Goal: Task Accomplishment & Management: Use online tool/utility

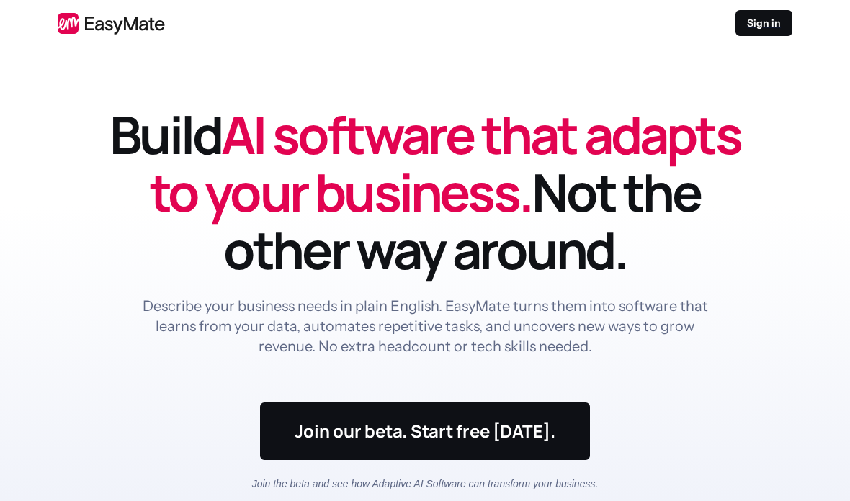
scroll to position [4, 0]
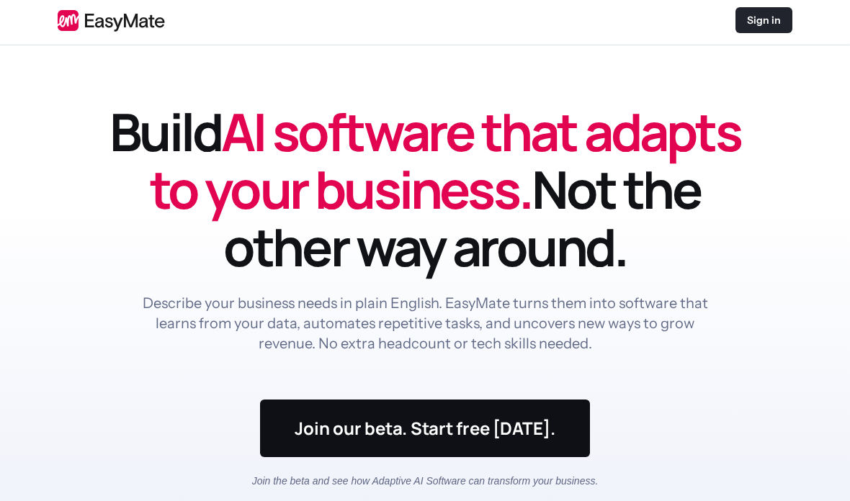
click at [782, 15] on div "Sign in" at bounding box center [763, 20] width 57 height 26
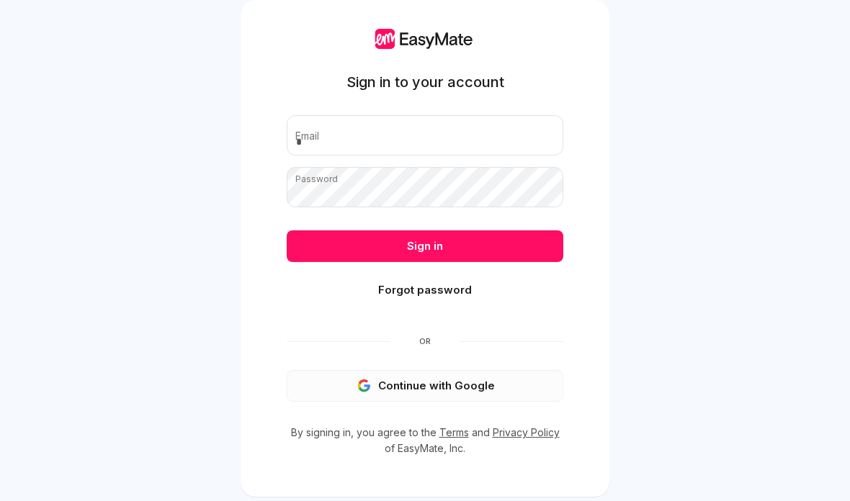
click at [491, 391] on button "Continue with Google" at bounding box center [425, 386] width 276 height 32
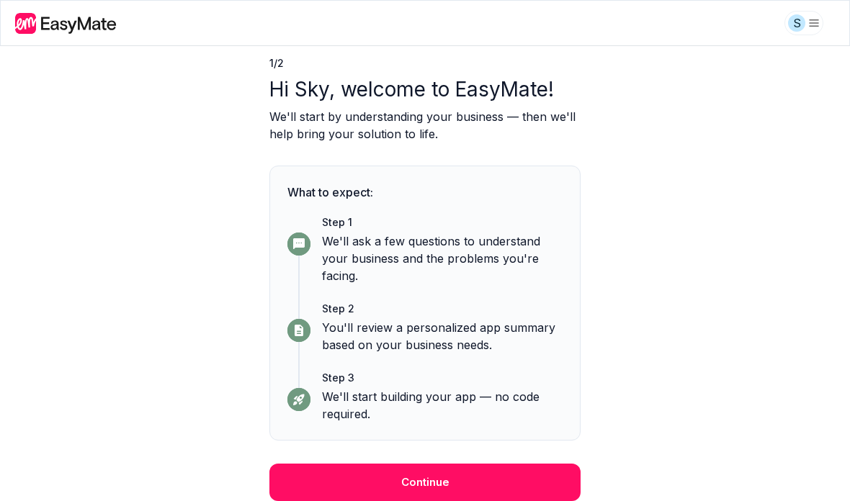
scroll to position [53, 0]
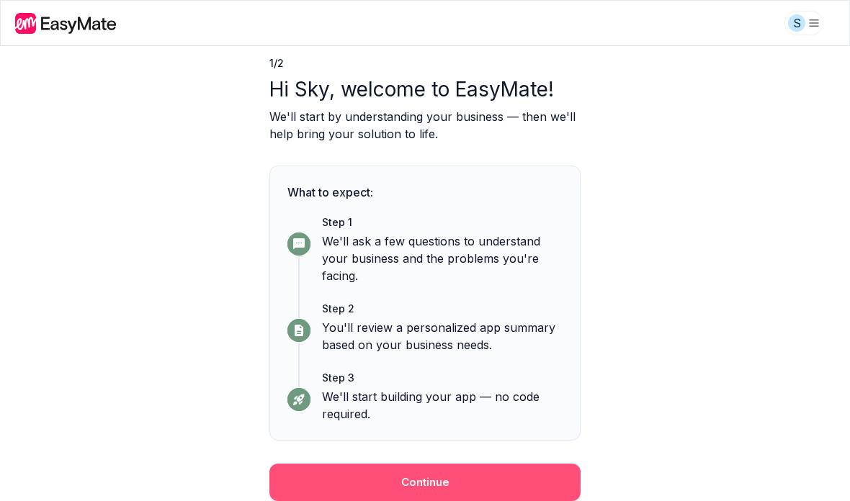
click at [541, 479] on button "Continue" at bounding box center [424, 482] width 311 height 37
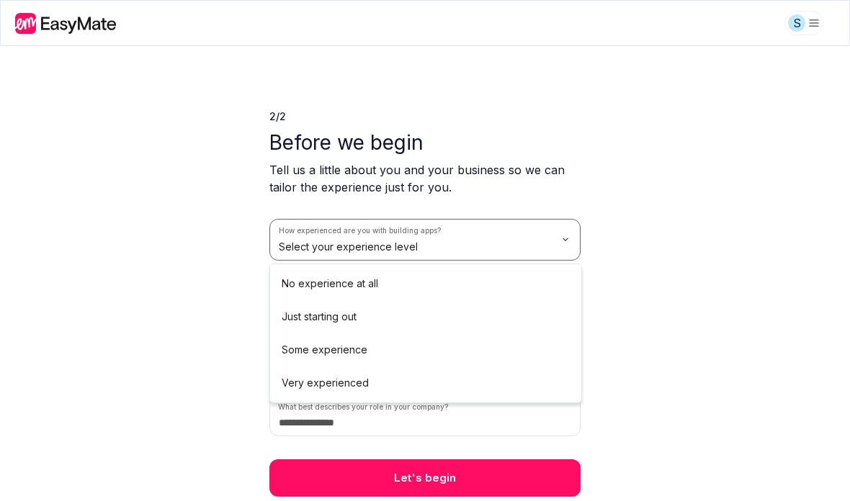
click at [519, 248] on html "S 2 / 2 Before we begin Tell us a little about you and your business so we can …" at bounding box center [425, 250] width 850 height 501
click at [518, 236] on html "S 2 / 2 Before we begin Tell us a little about you and your business so we can …" at bounding box center [425, 250] width 850 height 501
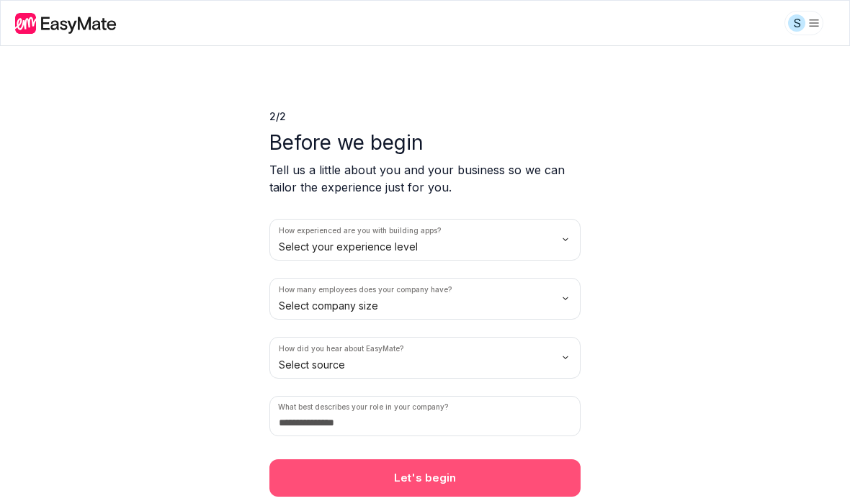
click at [541, 487] on button "Let's begin" at bounding box center [424, 477] width 311 height 37
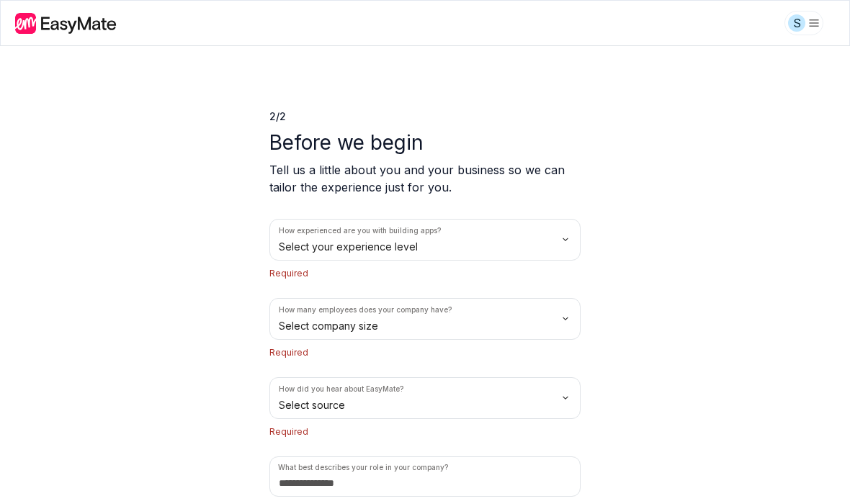
click at [513, 251] on html "S 2 / 2 Before we begin Tell us a little about you and your business so we can …" at bounding box center [425, 250] width 850 height 501
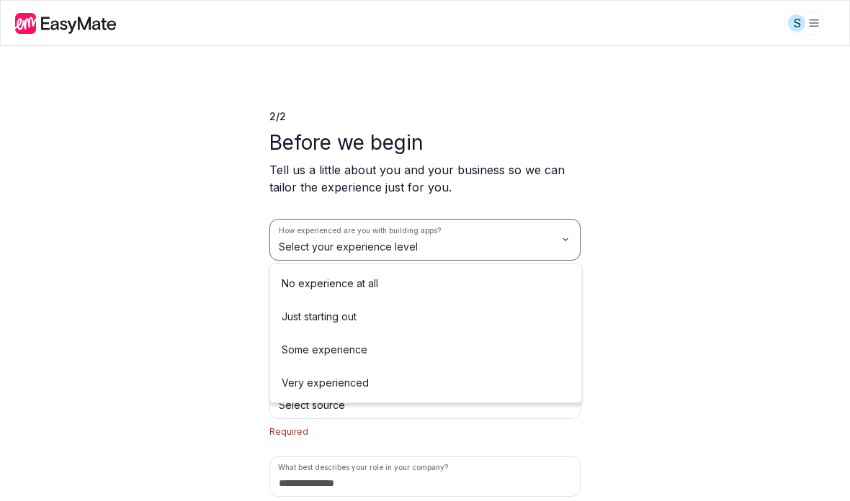
click at [504, 298] on button "How many employees does your company have? Select company size" at bounding box center [424, 319] width 311 height 42
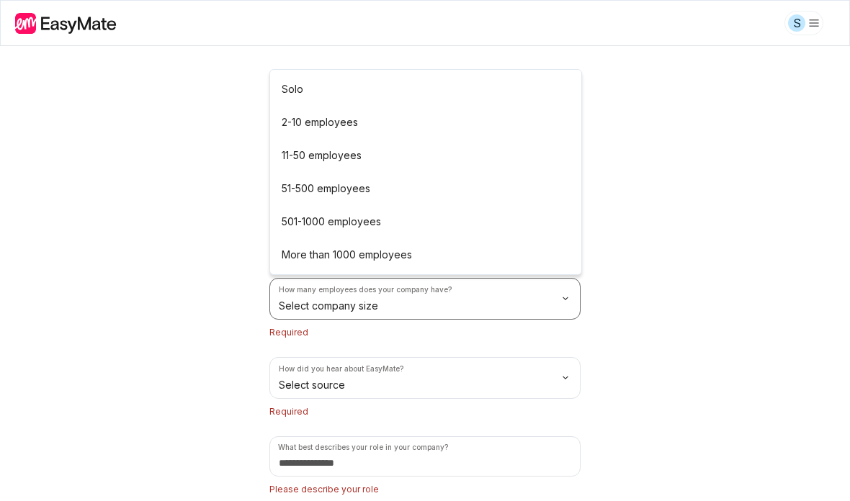
click at [517, 305] on html "S 2 / 2 Before we begin Tell us a little about you and your business so we can …" at bounding box center [425, 250] width 850 height 501
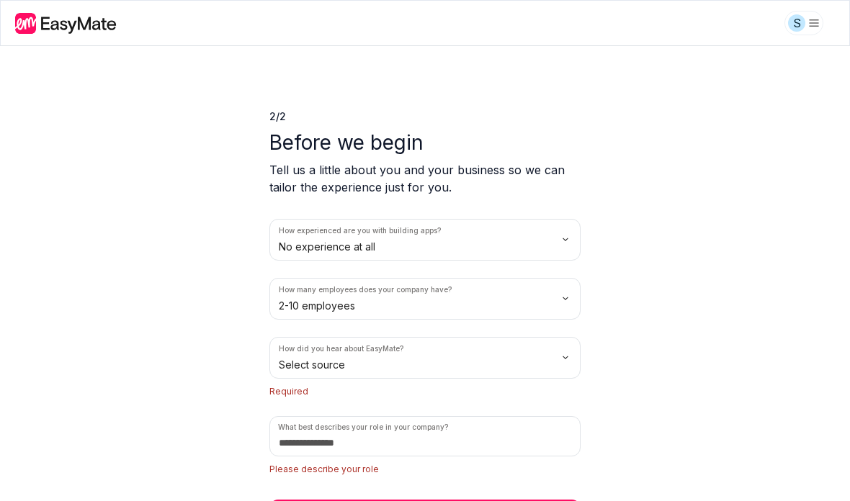
click at [515, 121] on p "2 / 2" at bounding box center [424, 116] width 311 height 14
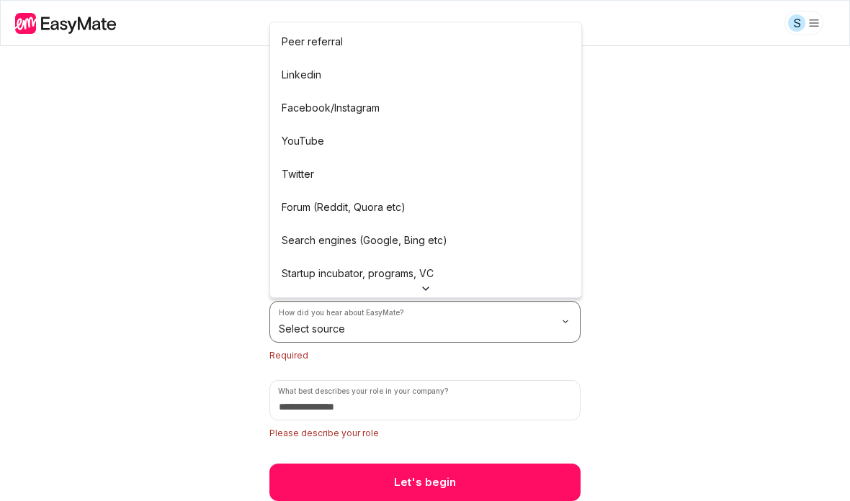
scroll to position [36, 0]
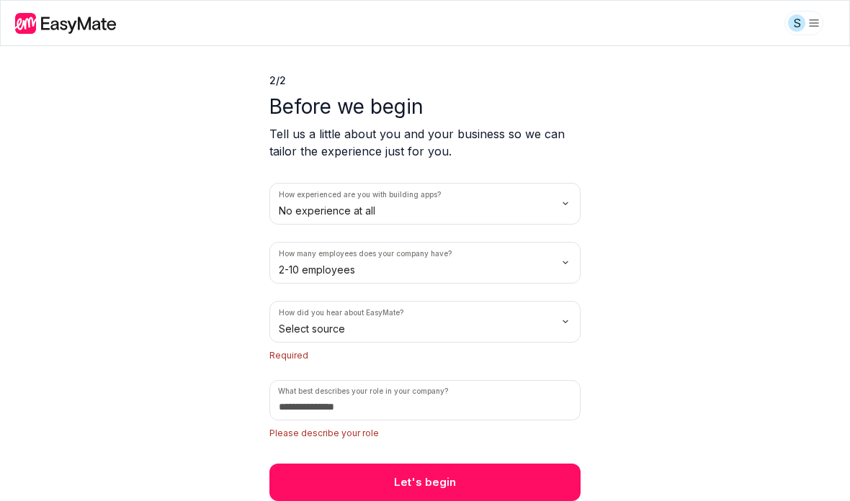
click at [517, 334] on button "How did you hear about EasyMate? Select source" at bounding box center [424, 322] width 311 height 42
click at [510, 321] on html "S 2 / 2 Before we begin Tell us a little about you and your business so we can …" at bounding box center [425, 250] width 850 height 501
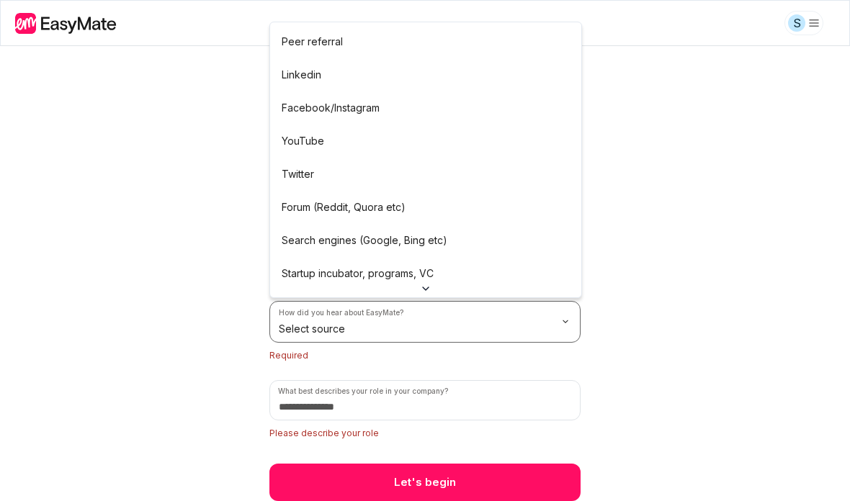
click at [483, 225] on button "How experienced are you with building apps? No experience at all" at bounding box center [424, 204] width 311 height 42
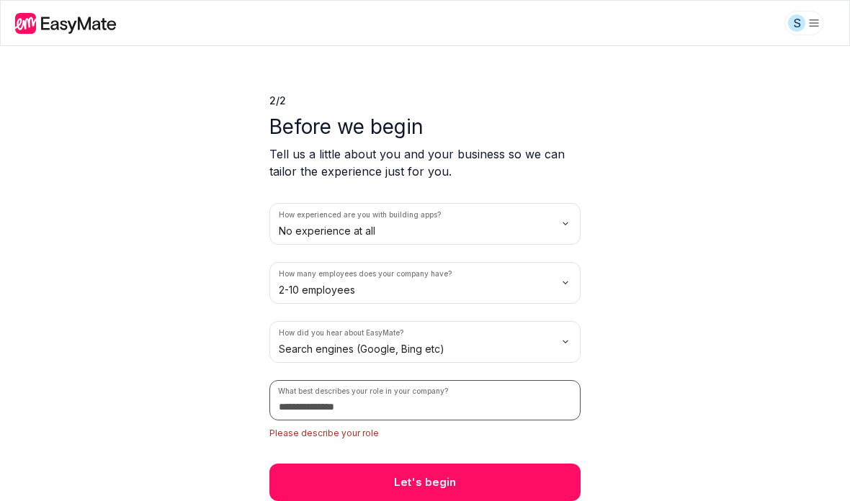
click at [515, 391] on input at bounding box center [424, 400] width 311 height 40
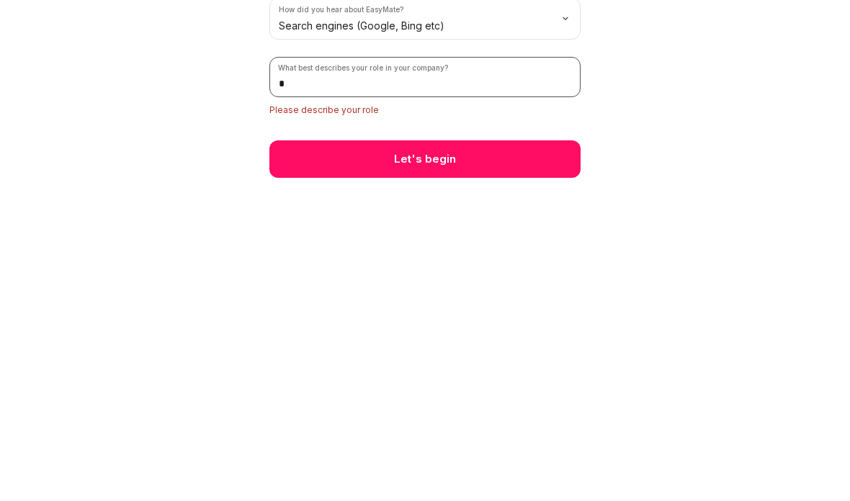
scroll to position [0, 0]
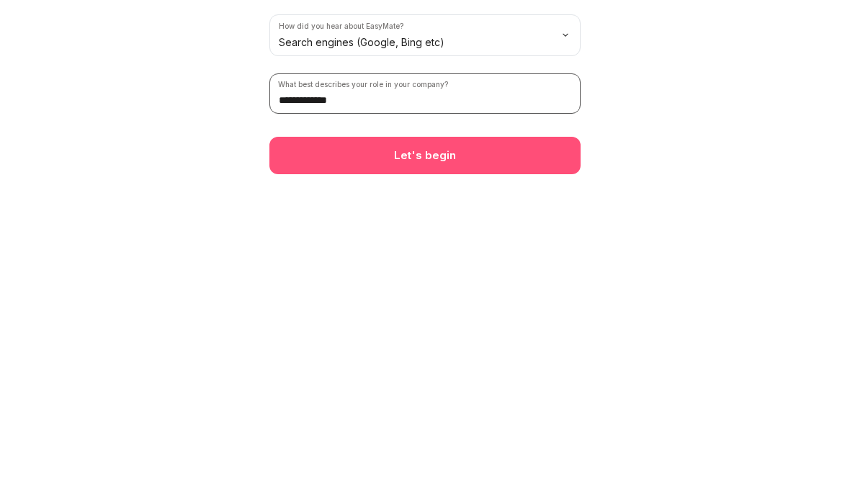
type input "**********"
click at [544, 459] on button "Let's begin" at bounding box center [424, 477] width 311 height 37
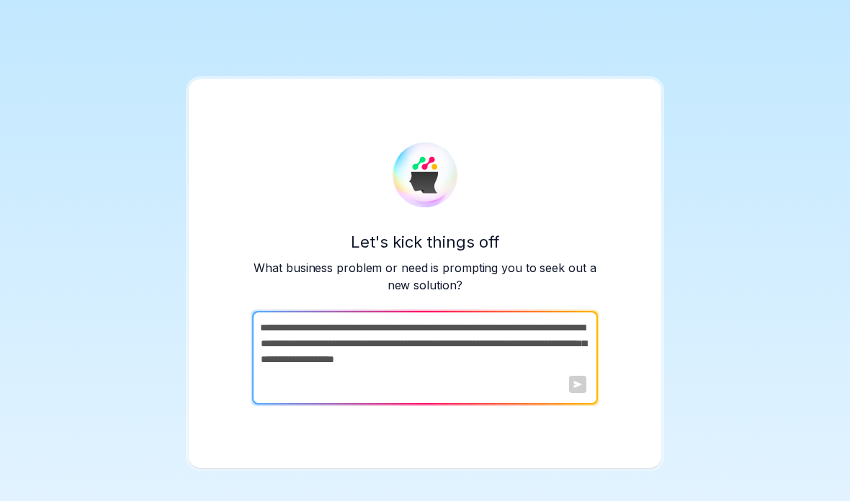
click at [564, 336] on textarea at bounding box center [423, 358] width 343 height 94
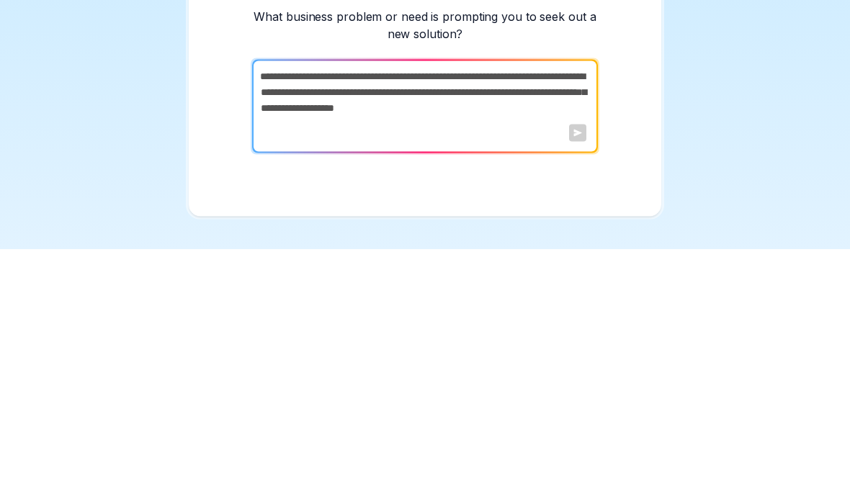
click at [585, 376] on div at bounding box center [577, 384] width 17 height 17
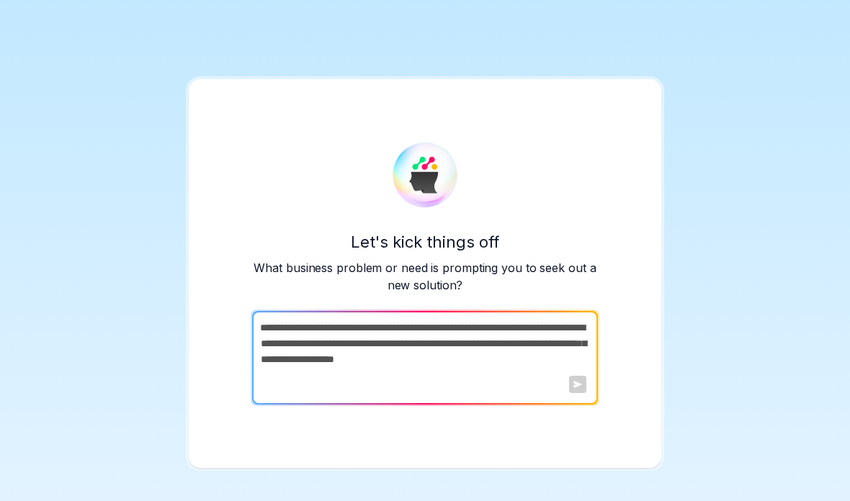
click at [524, 315] on textarea at bounding box center [423, 358] width 343 height 94
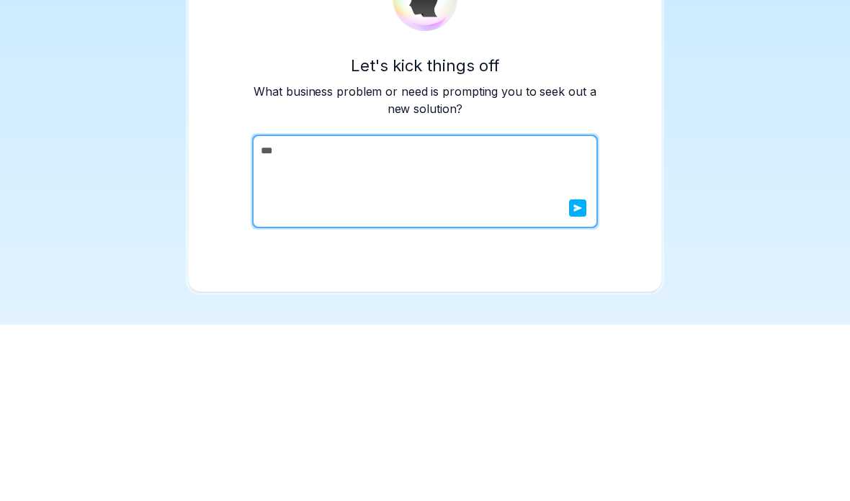
type textarea "**"
click at [747, 94] on div "Let's kick things off What business problem or need is prompting you to seek ou…" at bounding box center [425, 250] width 850 height 501
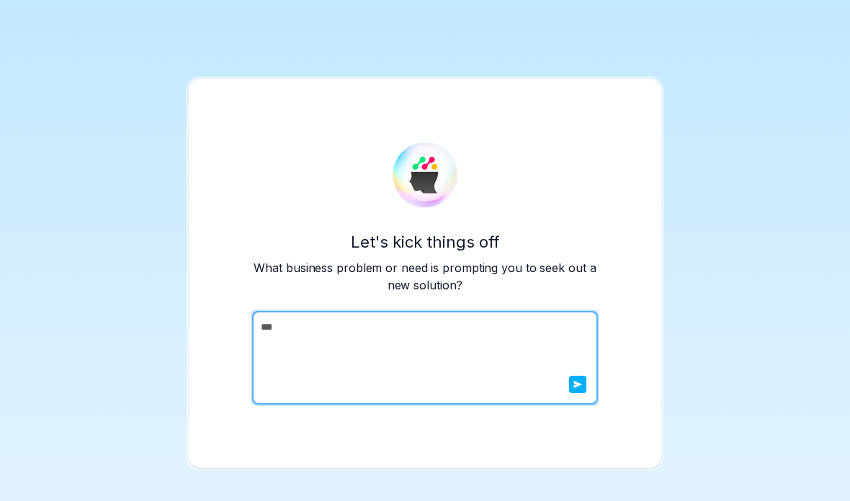
click at [593, 353] on textarea "**" at bounding box center [423, 358] width 343 height 94
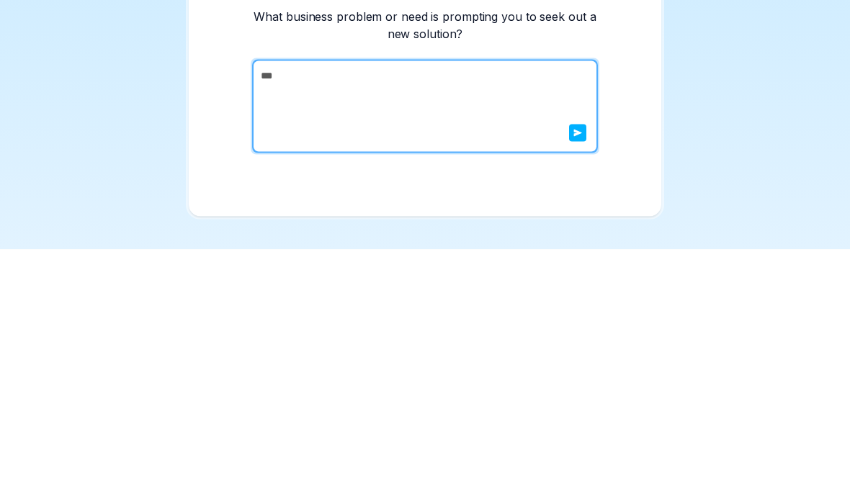
click at [580, 380] on icon "submit" at bounding box center [577, 384] width 9 height 9
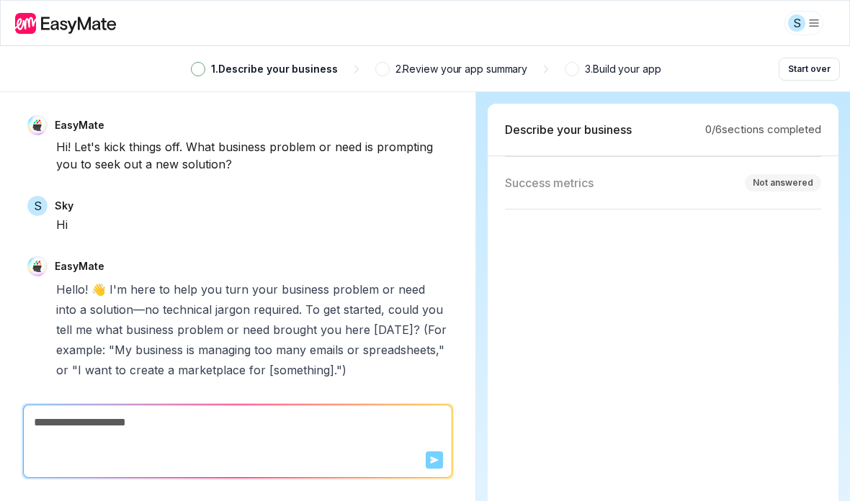
scroll to position [261, 0]
click at [368, 440] on textarea at bounding box center [238, 422] width 428 height 35
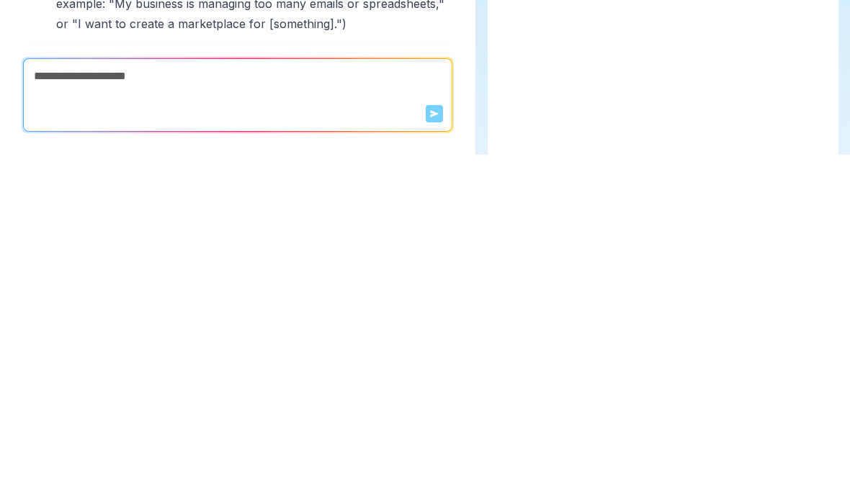
type textarea "*"
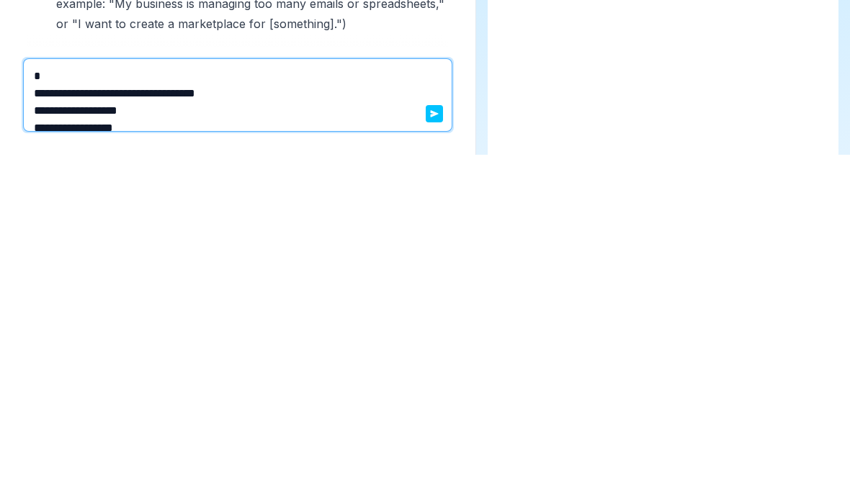
scroll to position [24, 0]
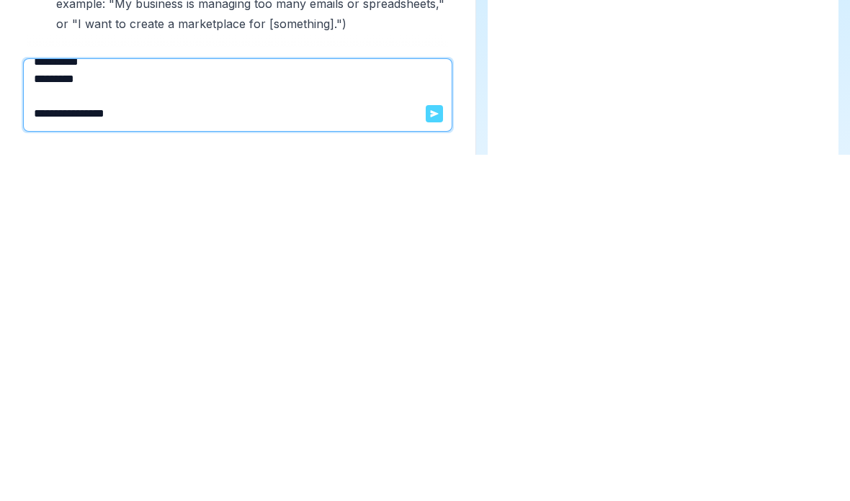
type textarea "**********"
click at [438, 451] on button "Send" at bounding box center [433, 459] width 17 height 17
type textarea "*"
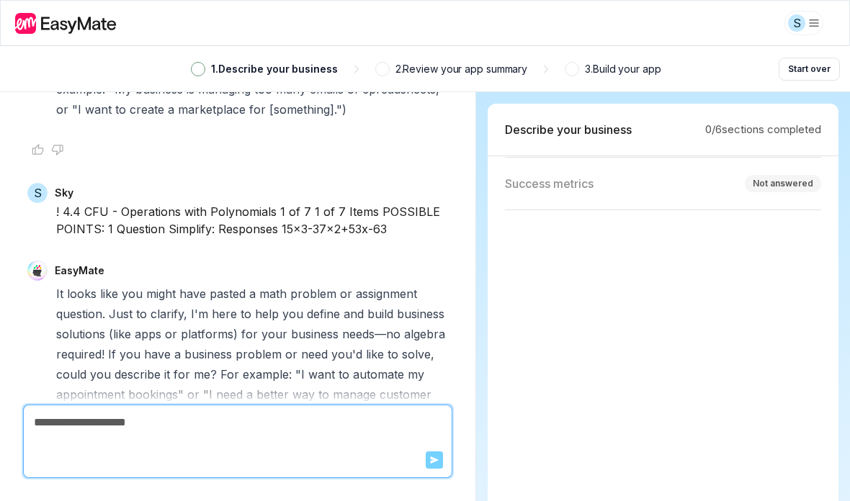
scroll to position [287, 0]
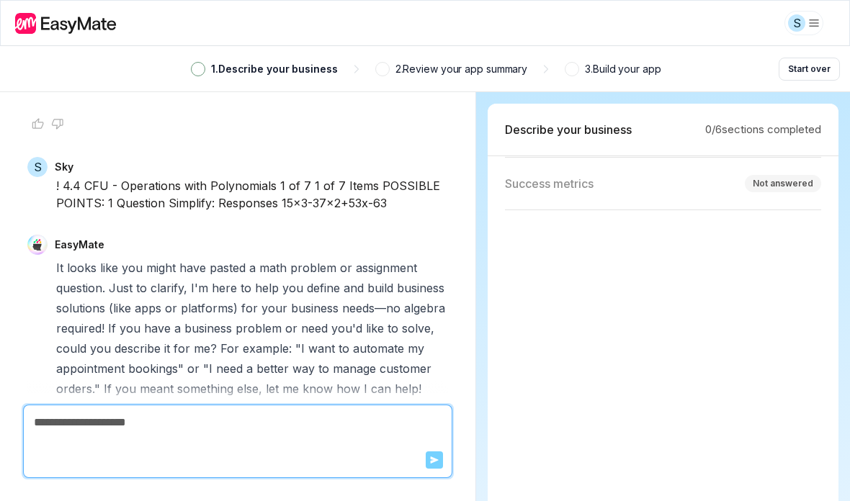
type textarea "*"
